Goal: Transaction & Acquisition: Purchase product/service

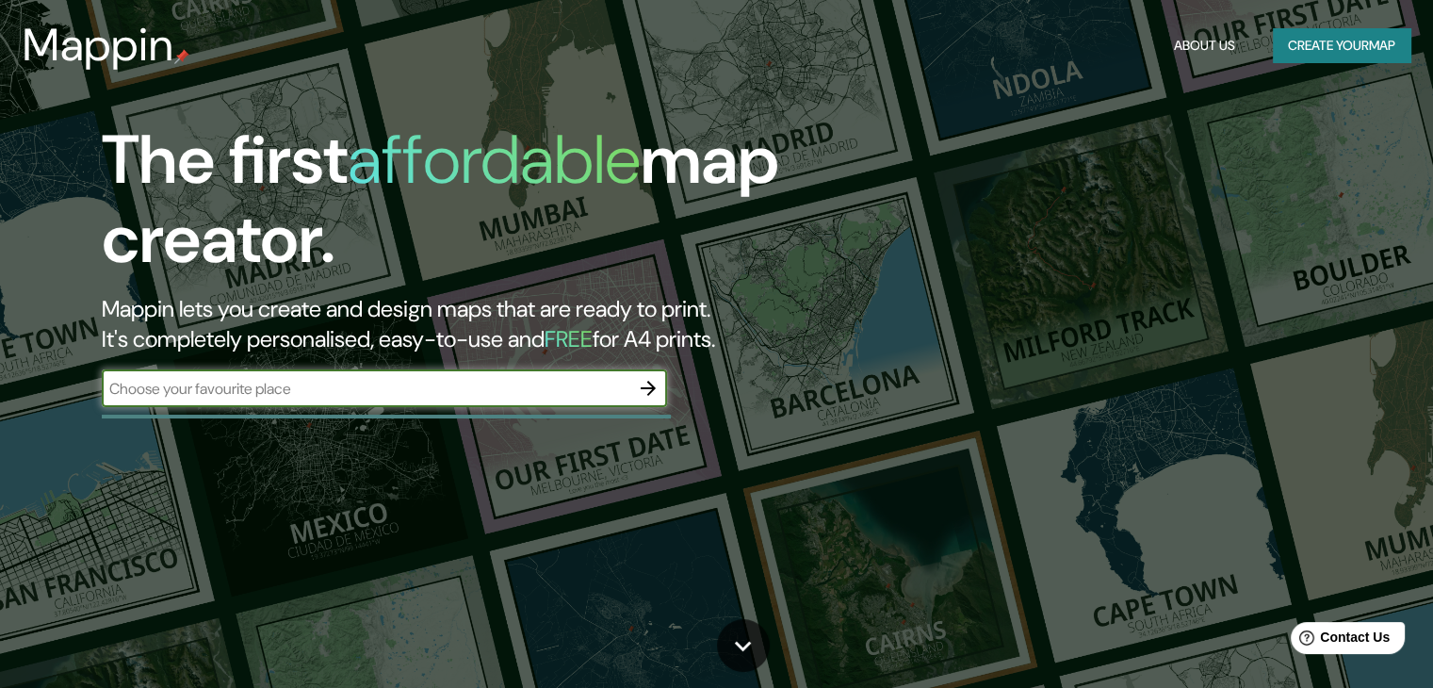
click at [1277, 44] on button "Create your map" at bounding box center [1342, 45] width 138 height 35
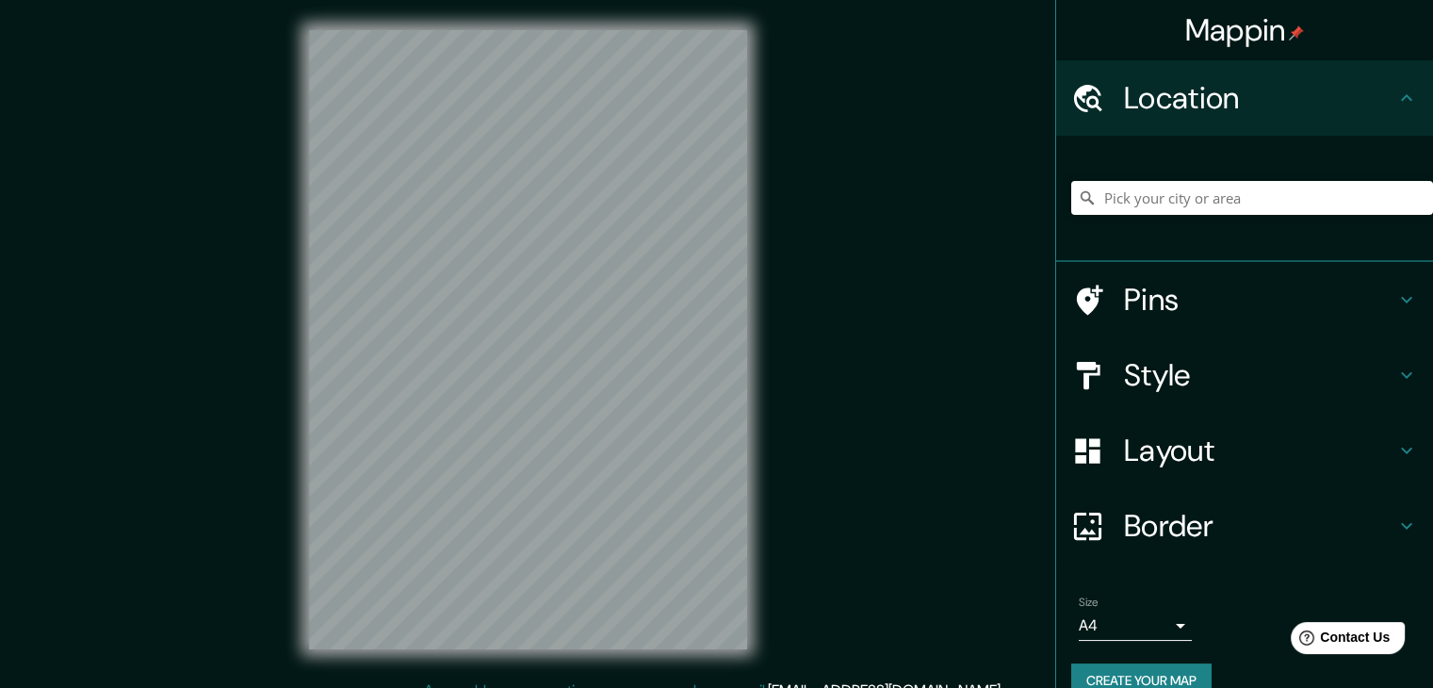
click at [1395, 295] on icon at bounding box center [1406, 299] width 23 height 23
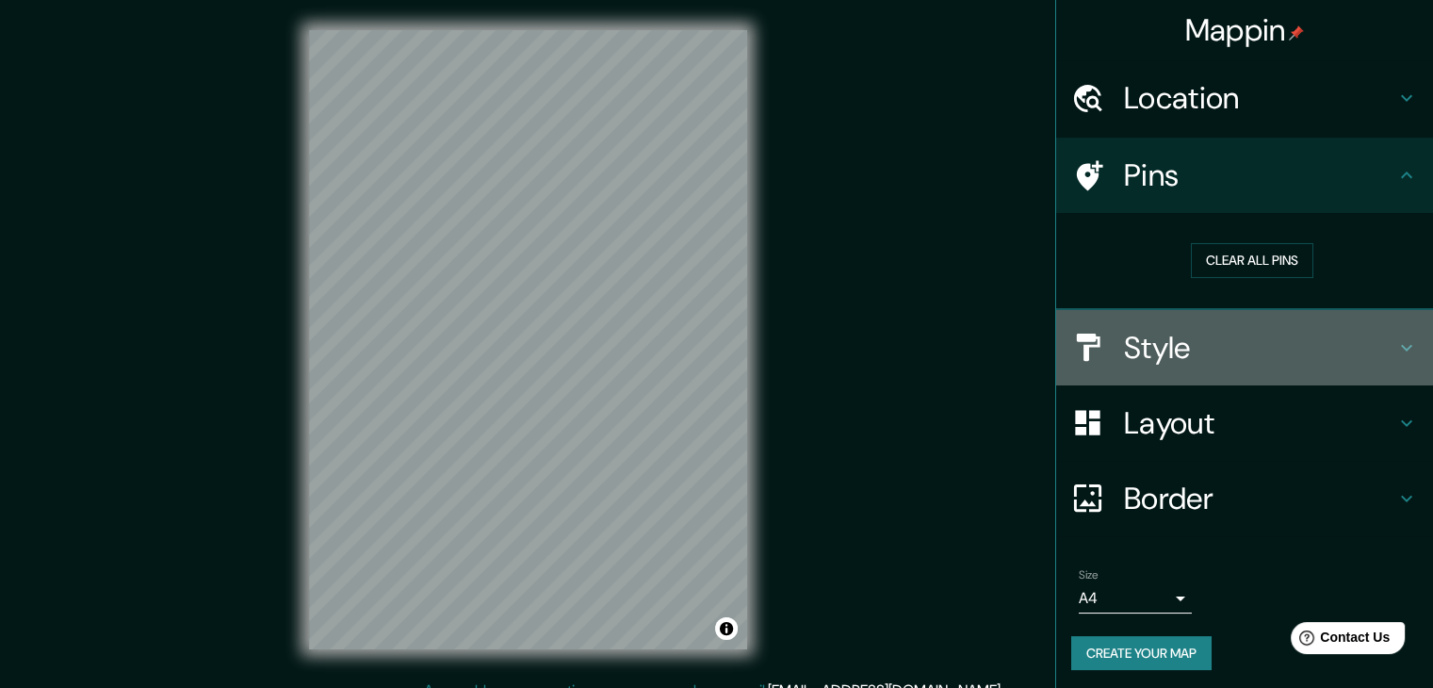
click at [1251, 337] on h4 "Style" at bounding box center [1259, 348] width 271 height 38
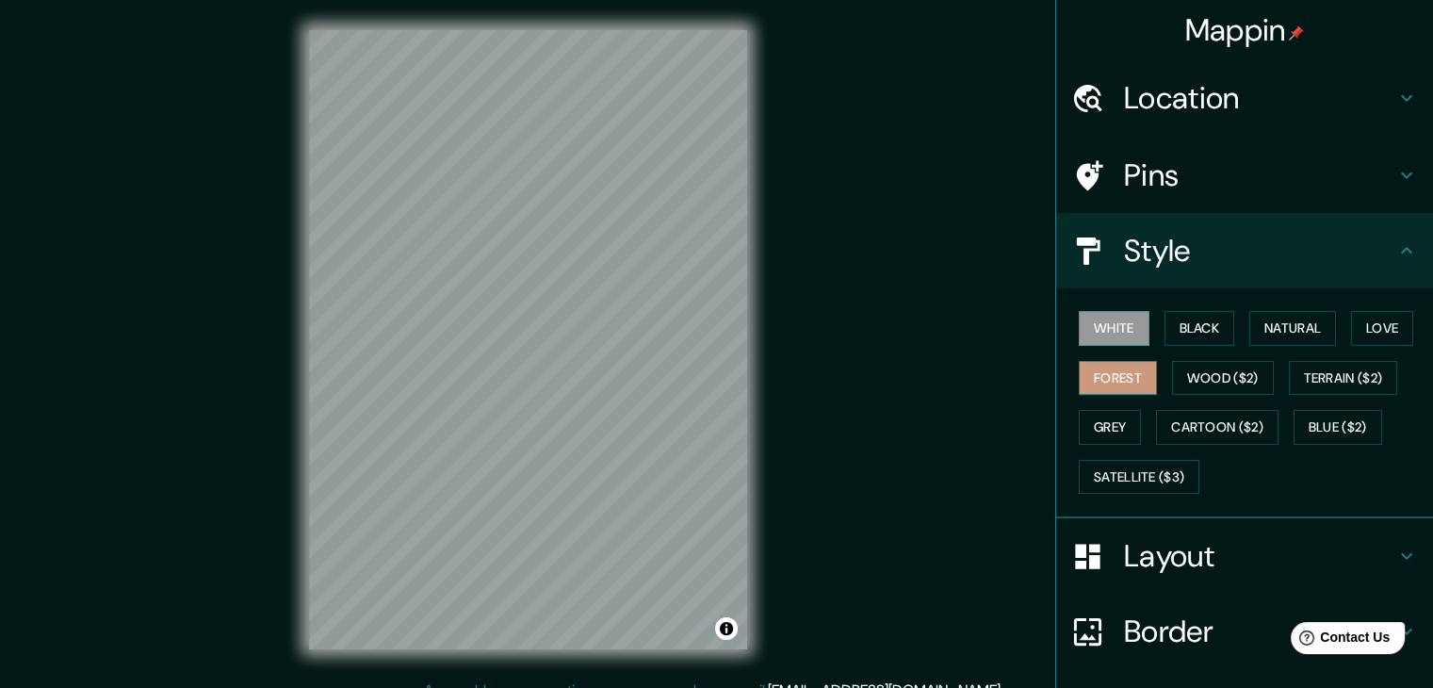
click at [1108, 378] on button "Forest" at bounding box center [1118, 378] width 78 height 35
click at [1370, 334] on button "Love" at bounding box center [1382, 328] width 62 height 35
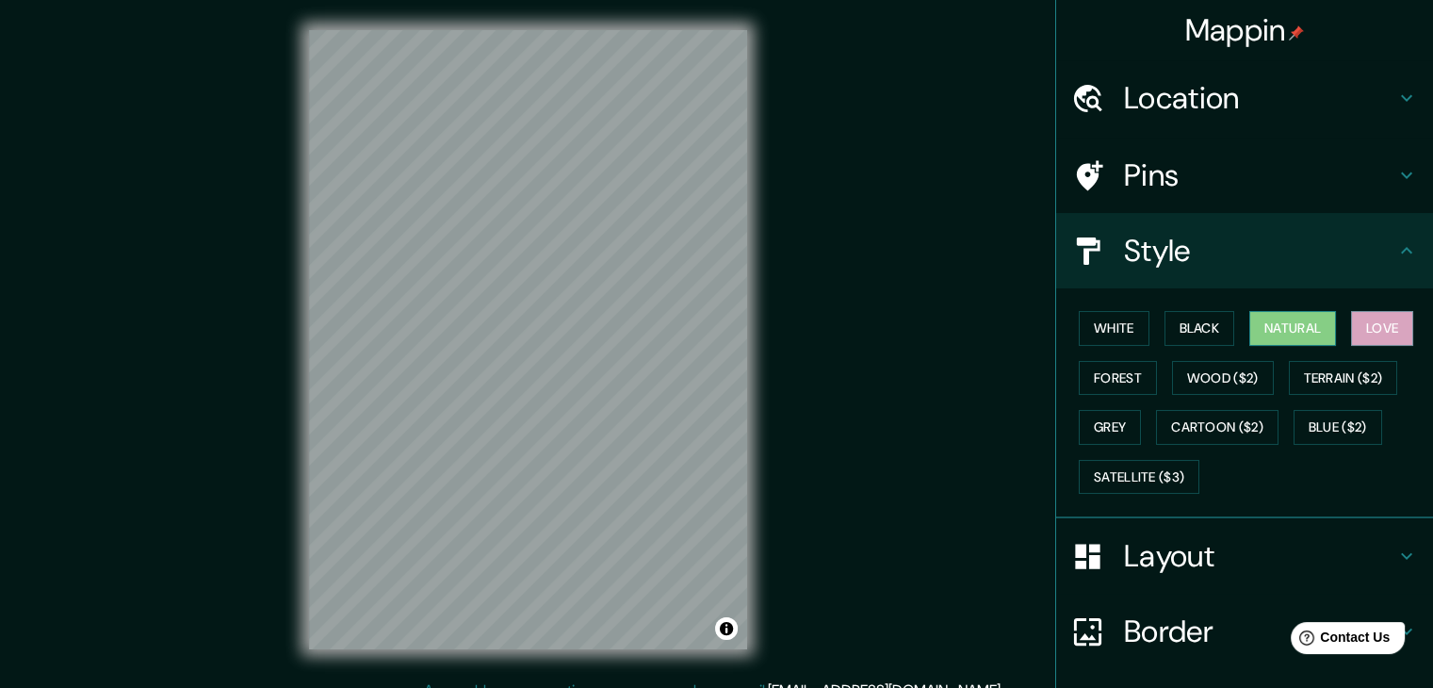
click at [1270, 335] on button "Natural" at bounding box center [1292, 328] width 87 height 35
click at [1193, 330] on button "Black" at bounding box center [1199, 328] width 71 height 35
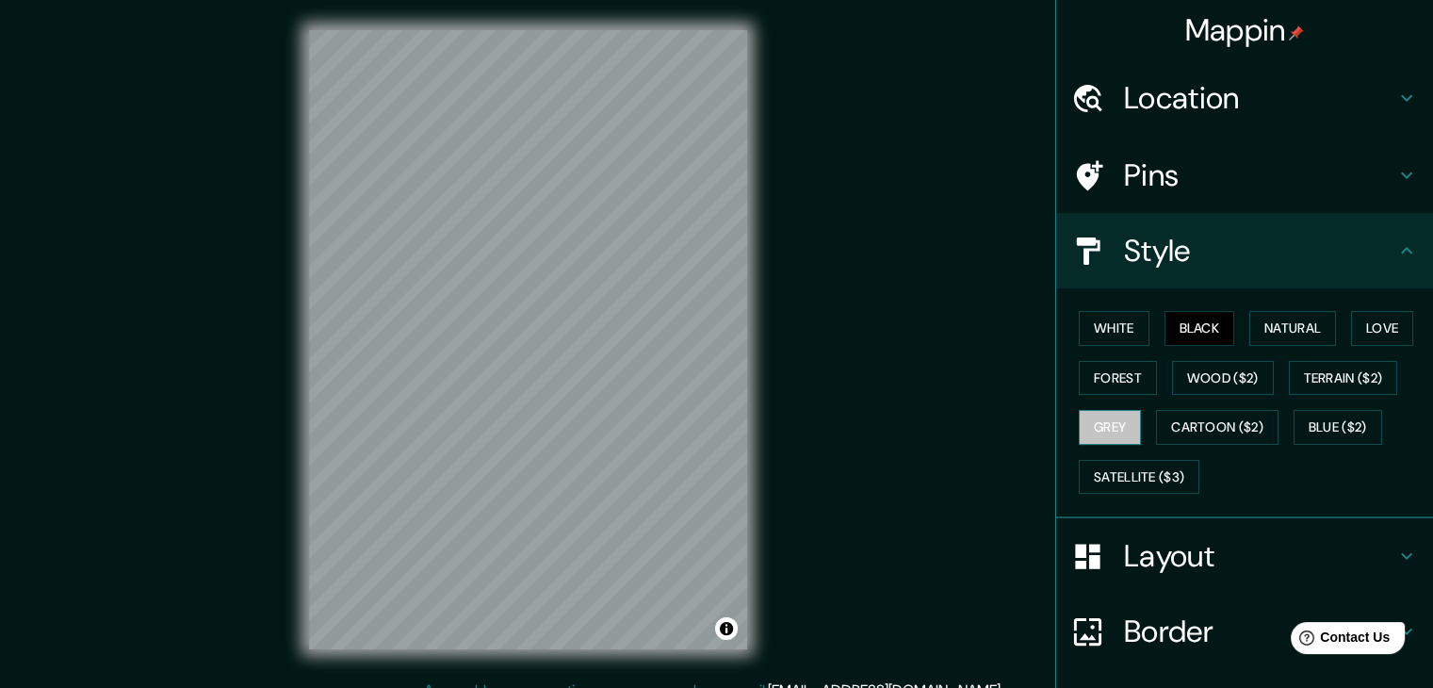
click at [1124, 424] on button "Grey" at bounding box center [1110, 427] width 62 height 35
click at [1209, 371] on button "Wood ($2)" at bounding box center [1223, 378] width 102 height 35
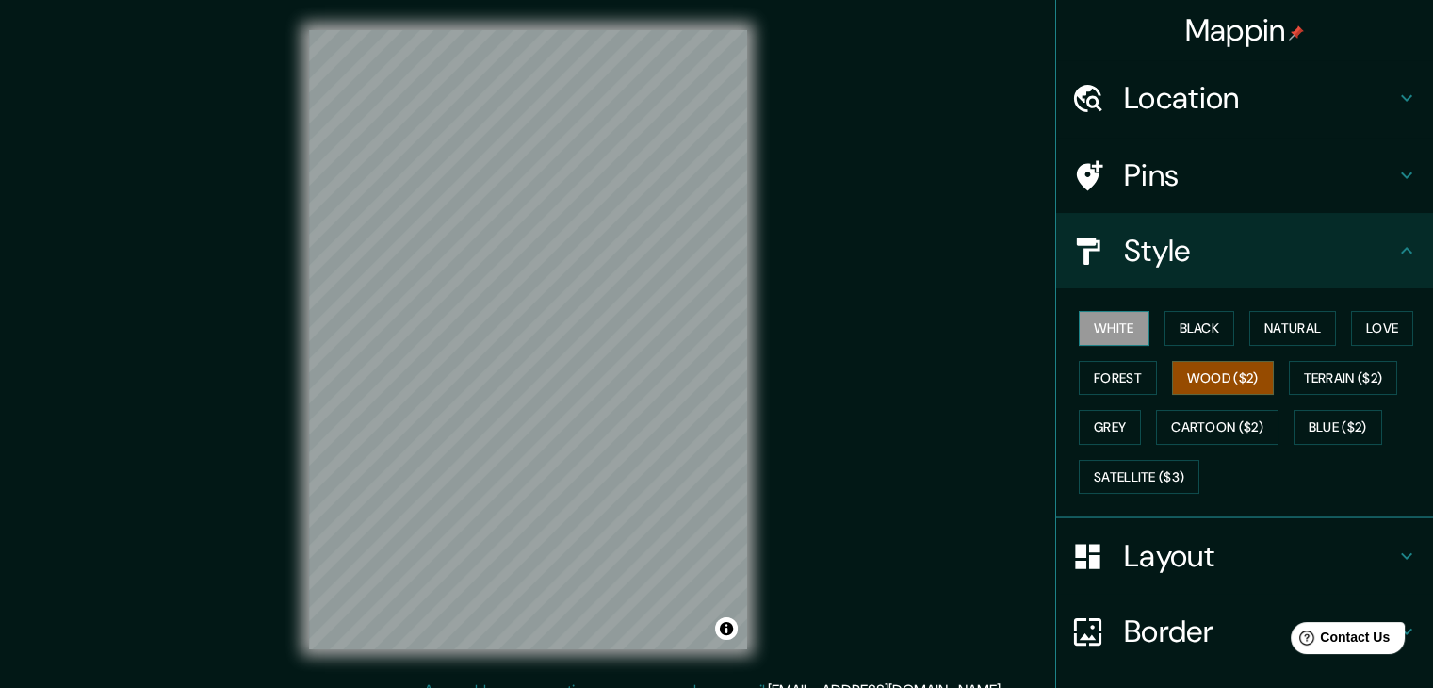
click at [1079, 333] on button "White" at bounding box center [1114, 328] width 71 height 35
click at [1190, 366] on button "Wood ($2)" at bounding box center [1223, 378] width 102 height 35
click at [1259, 330] on button "Natural" at bounding box center [1292, 328] width 87 height 35
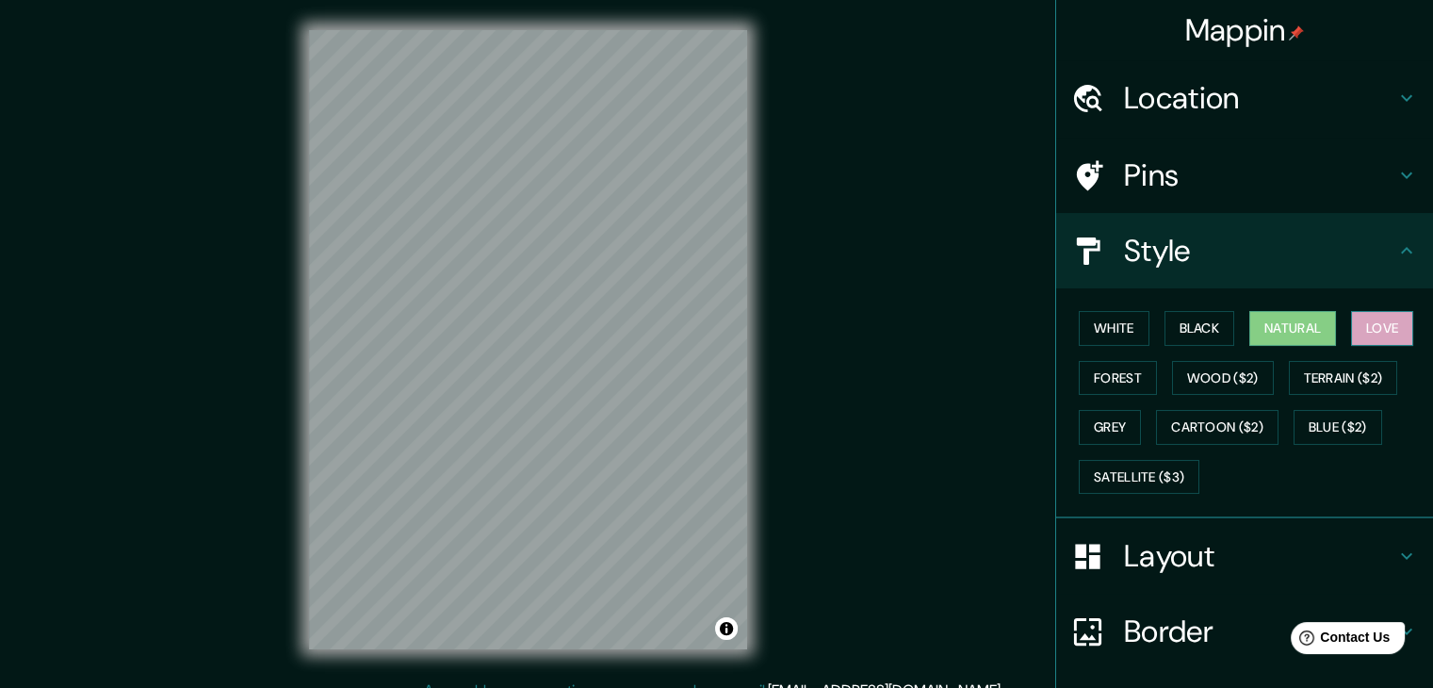
click at [1385, 329] on button "Love" at bounding box center [1382, 328] width 62 height 35
click at [1334, 428] on button "Blue ($2)" at bounding box center [1337, 427] width 89 height 35
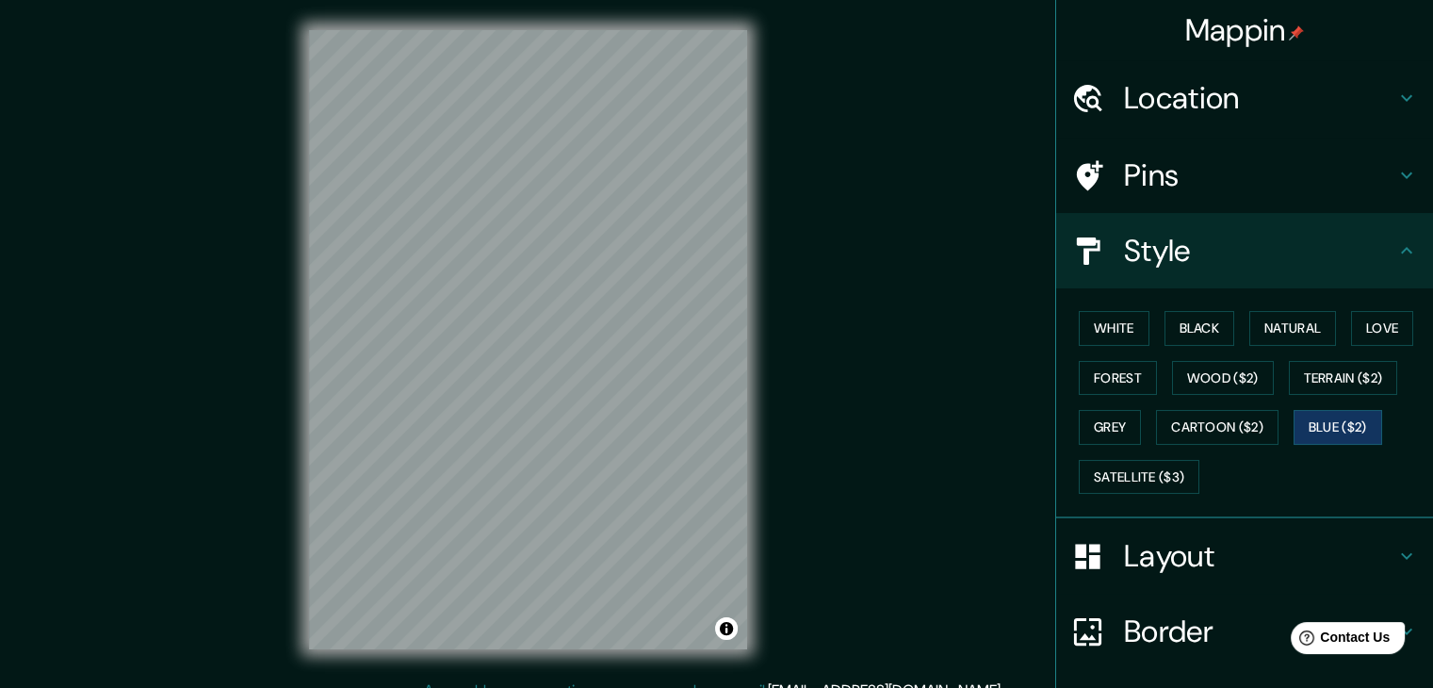
click at [1207, 94] on h4 "Location" at bounding box center [1259, 98] width 271 height 38
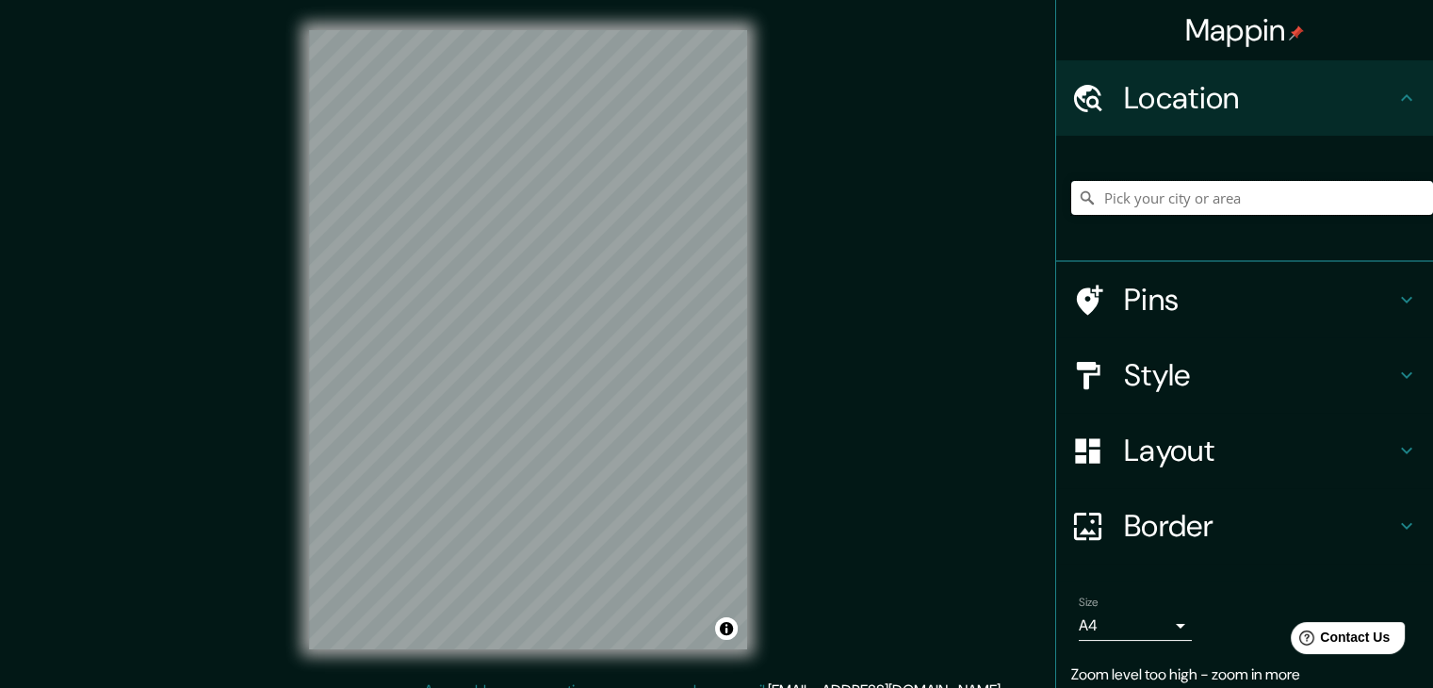
click at [1193, 193] on input "Pick your city or area" at bounding box center [1252, 198] width 362 height 34
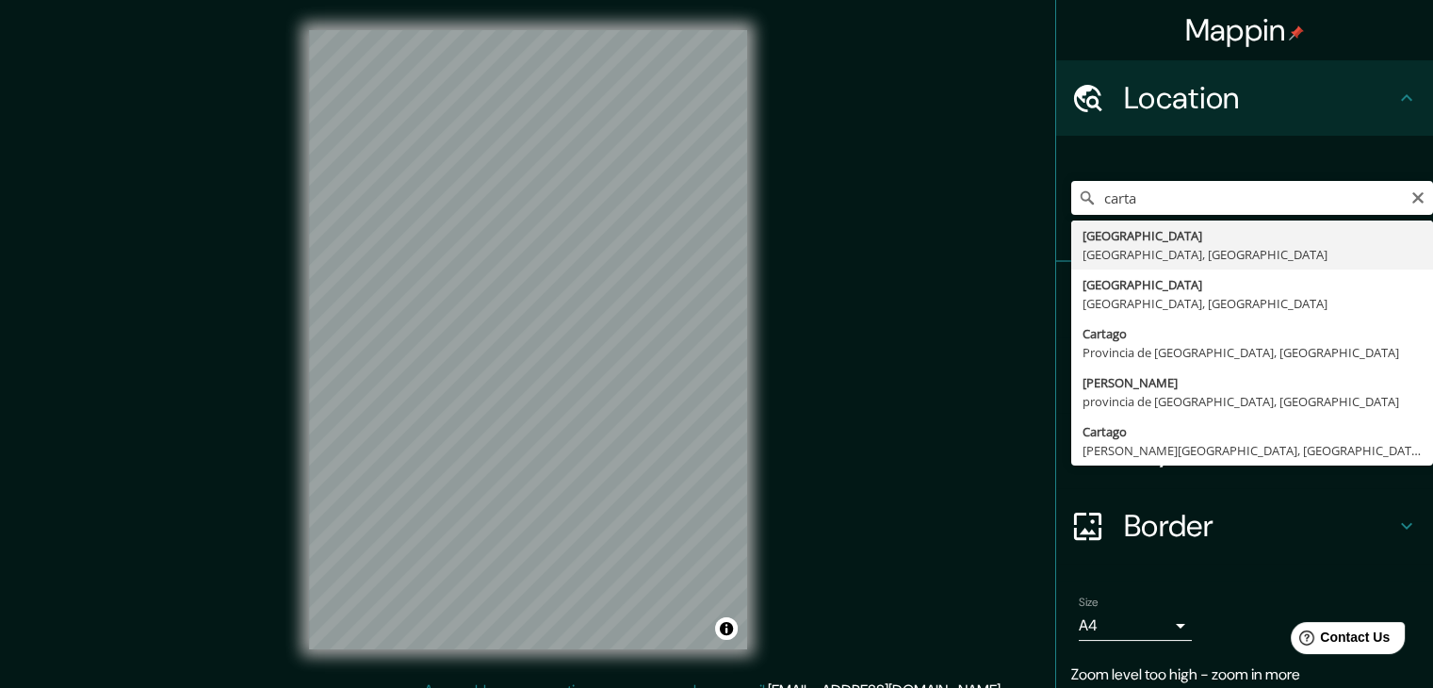
type input "[GEOGRAPHIC_DATA], [GEOGRAPHIC_DATA], [GEOGRAPHIC_DATA]"
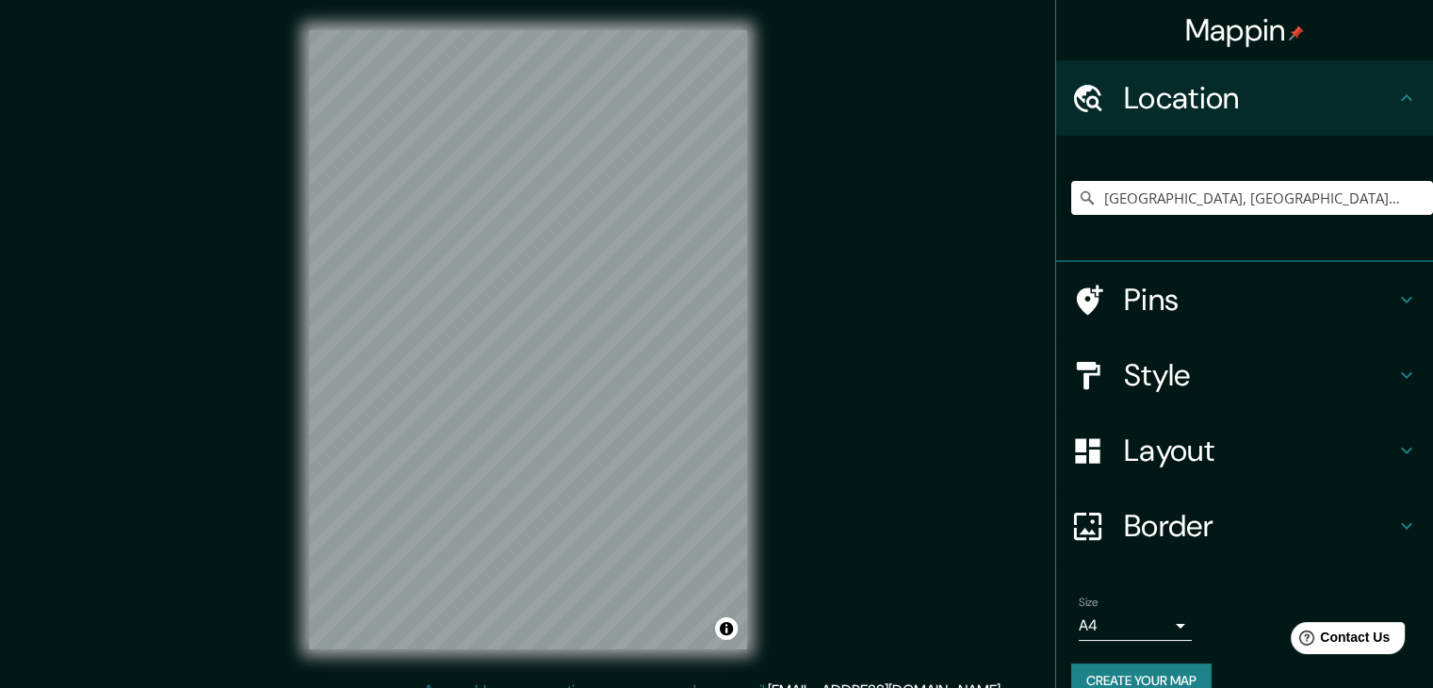
click at [1213, 380] on h4 "Style" at bounding box center [1259, 375] width 271 height 38
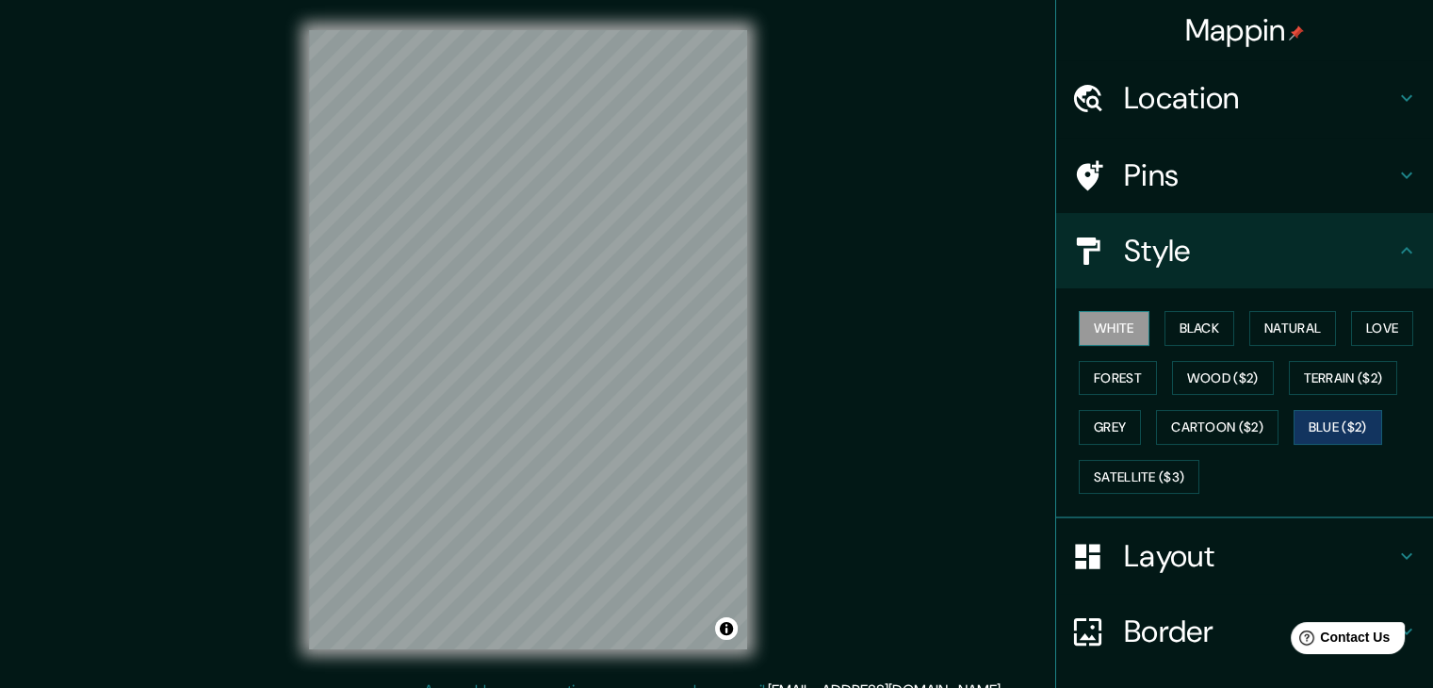
click at [1100, 318] on button "White" at bounding box center [1114, 328] width 71 height 35
click at [1338, 424] on button "Blue ($2)" at bounding box center [1337, 427] width 89 height 35
click at [1201, 316] on button "Black" at bounding box center [1199, 328] width 71 height 35
click at [1187, 325] on button "Black" at bounding box center [1199, 328] width 71 height 35
click at [1130, 321] on button "White" at bounding box center [1114, 328] width 71 height 35
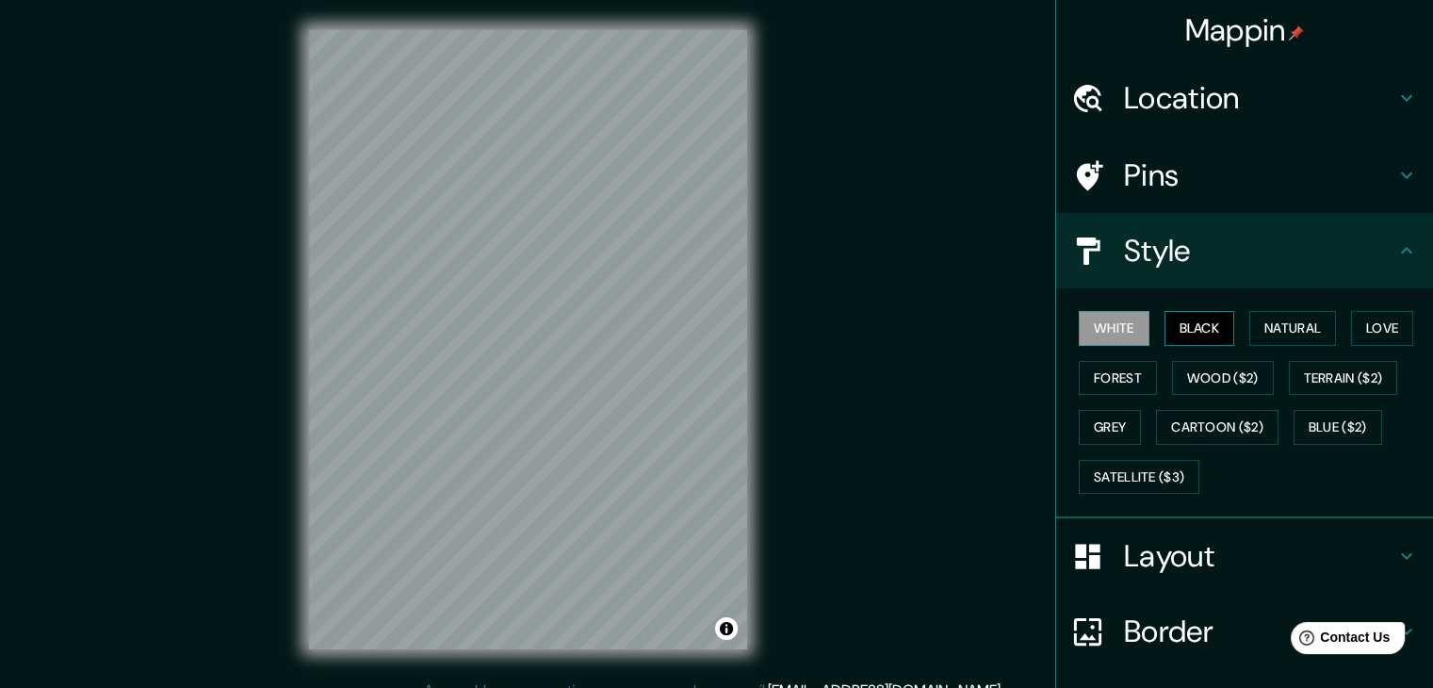
click at [1166, 322] on button "Black" at bounding box center [1199, 328] width 71 height 35
click at [1339, 419] on button "Blue ($2)" at bounding box center [1337, 427] width 89 height 35
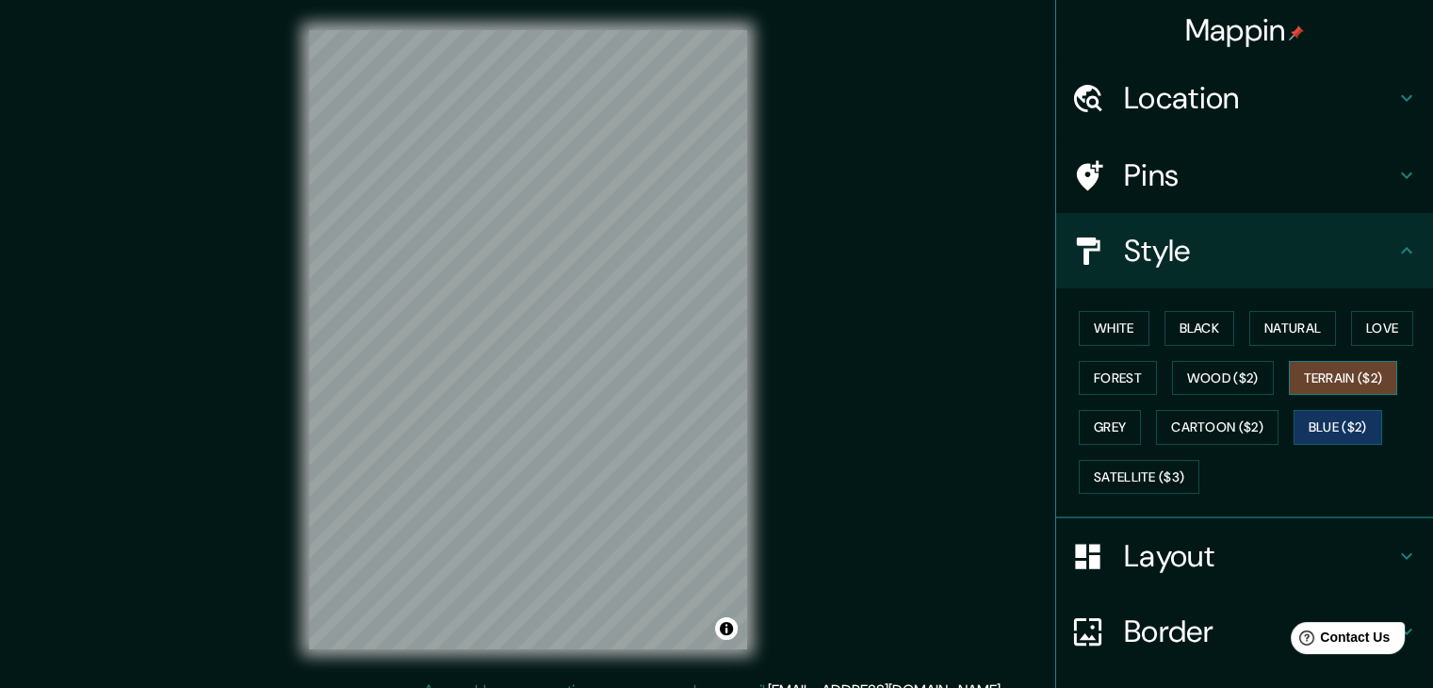
click at [1364, 371] on button "Terrain ($2)" at bounding box center [1343, 378] width 109 height 35
click at [1345, 427] on button "Blue ($2)" at bounding box center [1337, 427] width 89 height 35
click at [1328, 430] on button "Blue ($2)" at bounding box center [1337, 427] width 89 height 35
